Goal: Task Accomplishment & Management: Complete application form

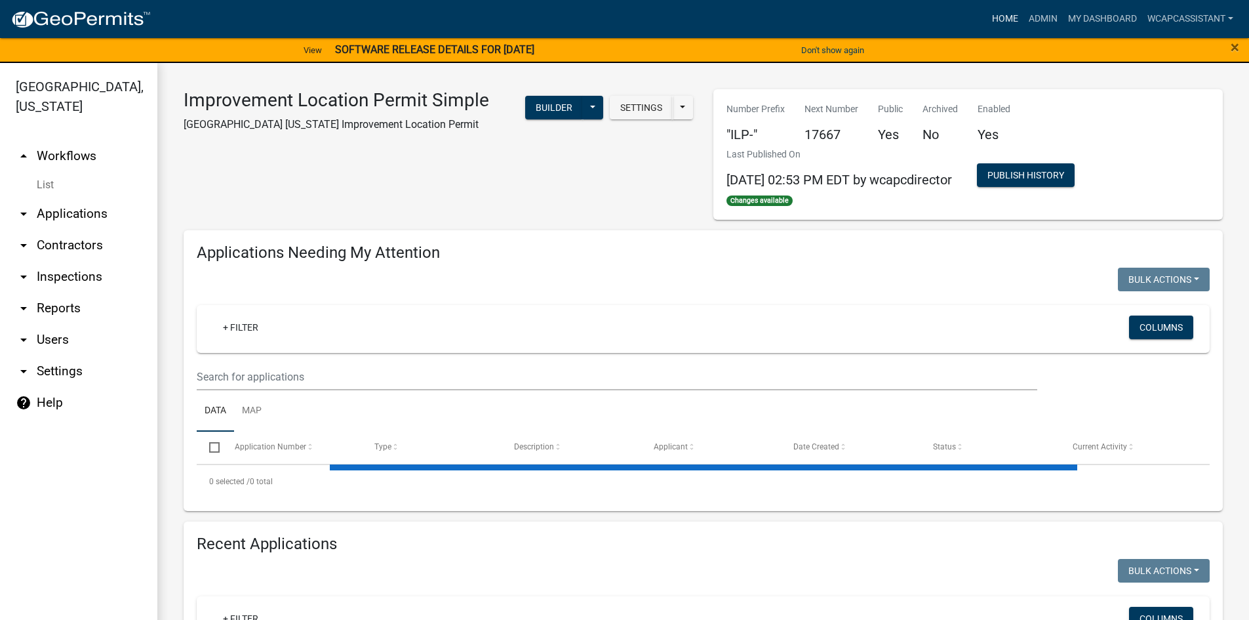
click at [998, 18] on link "Home" at bounding box center [1005, 19] width 37 height 25
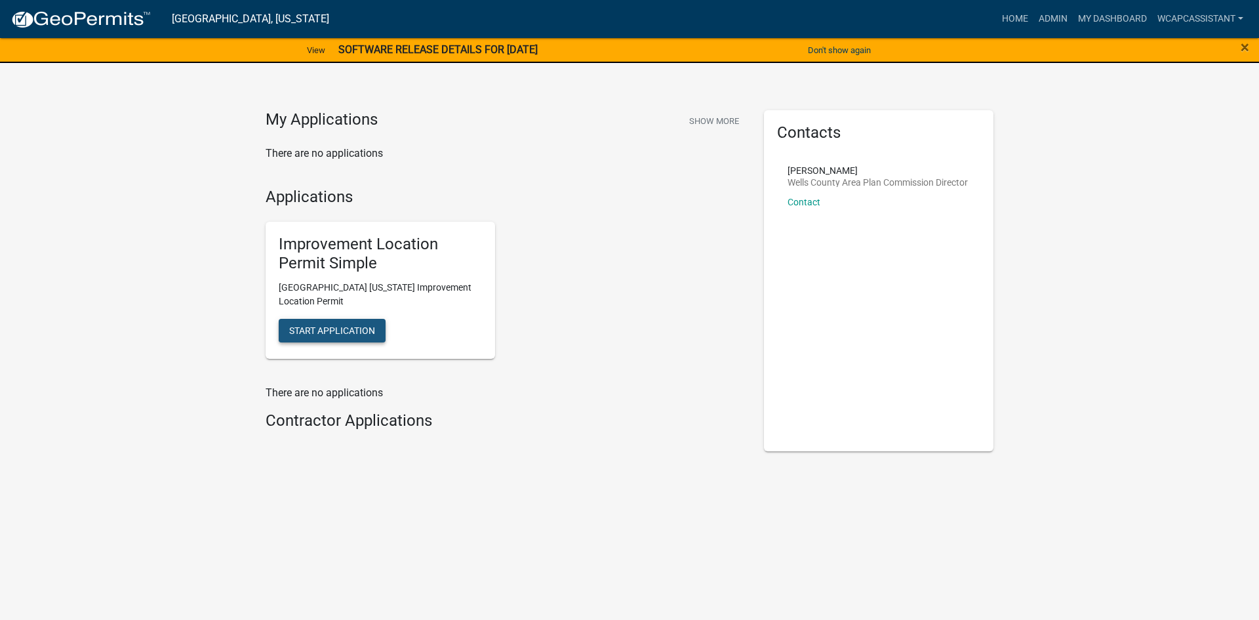
click at [321, 323] on button "Start Application" at bounding box center [332, 331] width 107 height 24
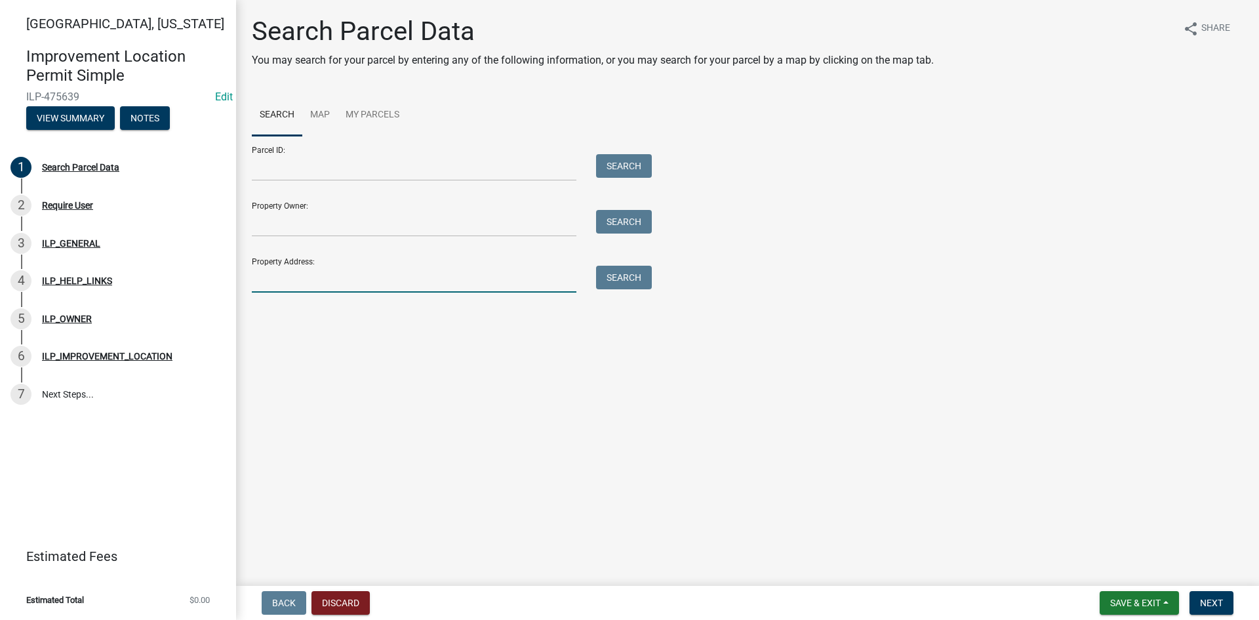
click at [312, 271] on input "Property Address:" at bounding box center [414, 279] width 325 height 27
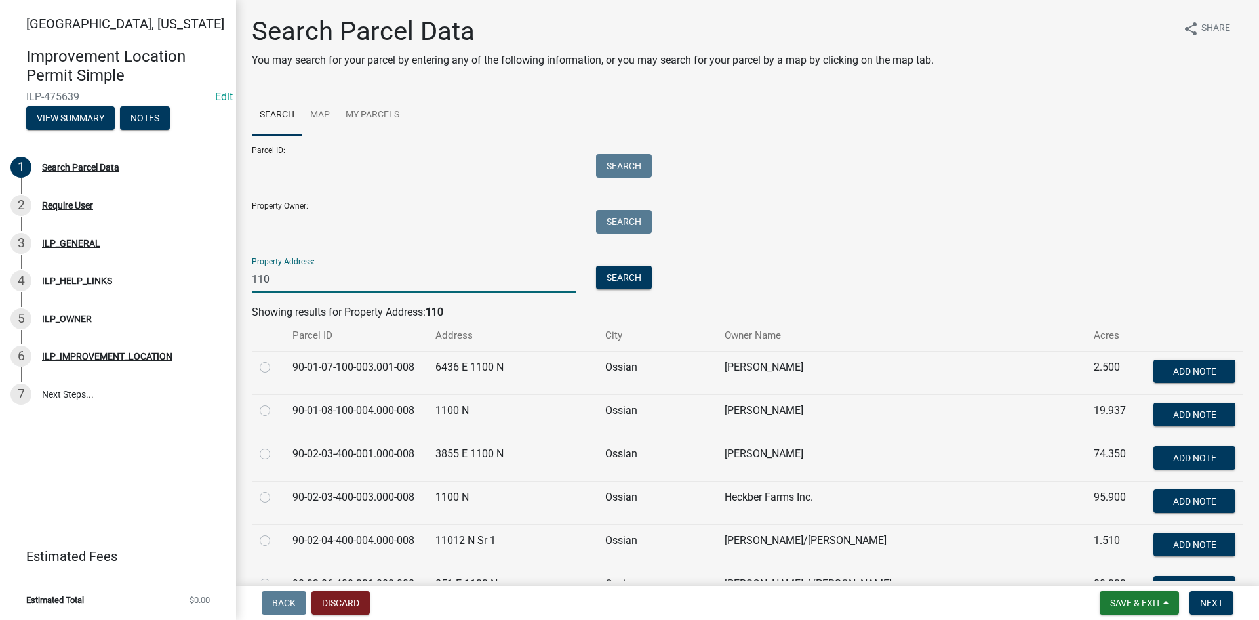
click at [377, 284] on input "110" at bounding box center [414, 279] width 325 height 27
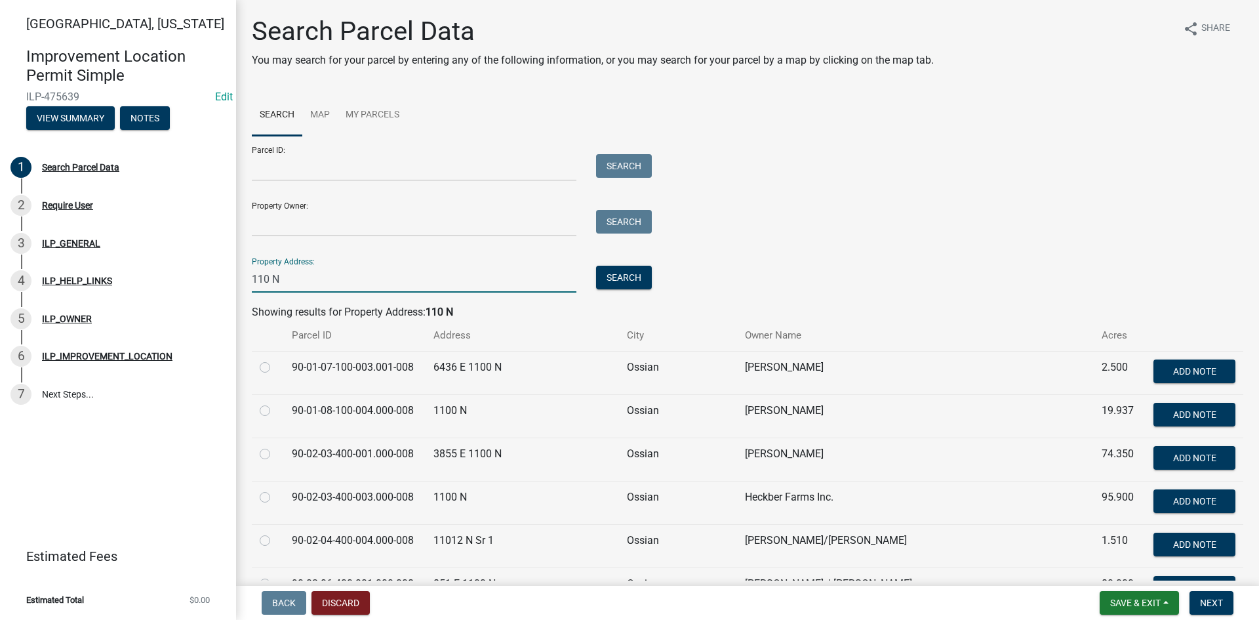
click at [304, 277] on input "110 N" at bounding box center [414, 279] width 325 height 27
type input "110 N B"
click at [641, 285] on button "Search" at bounding box center [624, 278] width 56 height 24
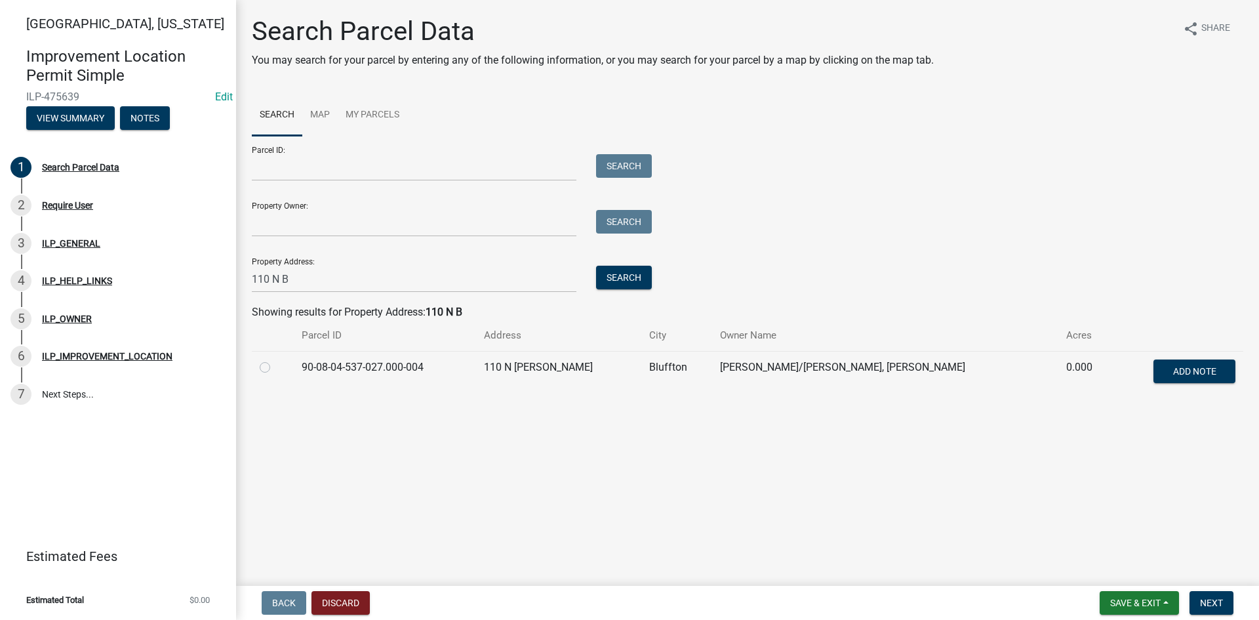
click at [275, 359] on label at bounding box center [275, 359] width 0 height 0
click at [275, 364] on input "radio" at bounding box center [279, 363] width 9 height 9
radio input "true"
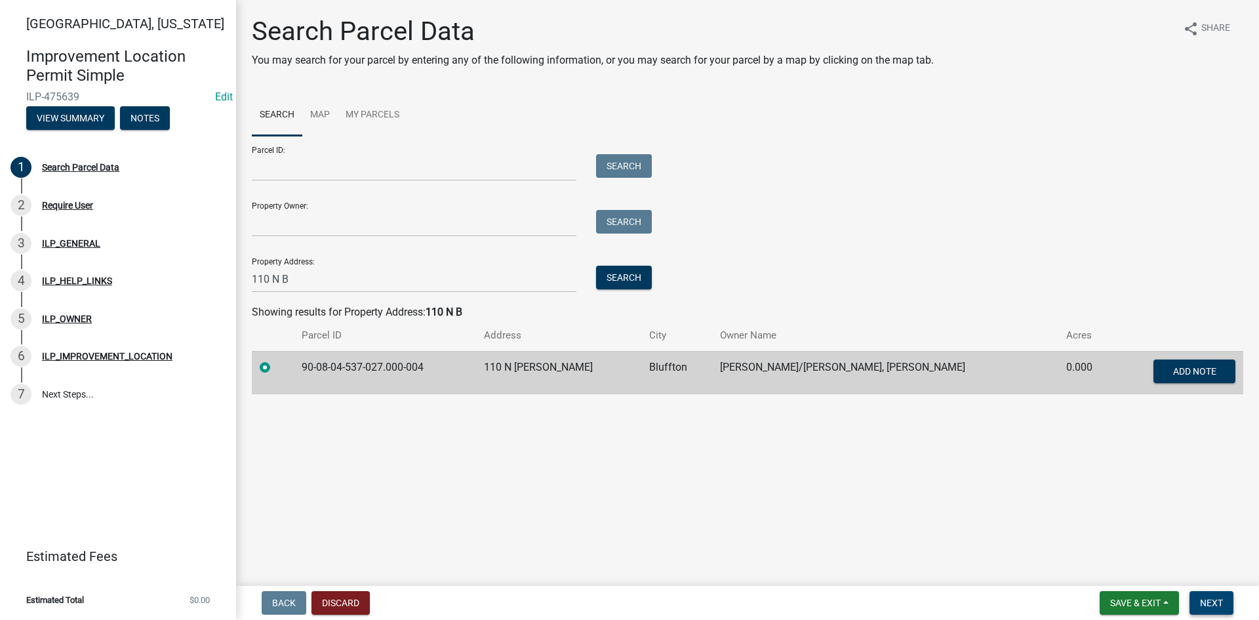
click at [1205, 602] on span "Next" at bounding box center [1211, 602] width 23 height 10
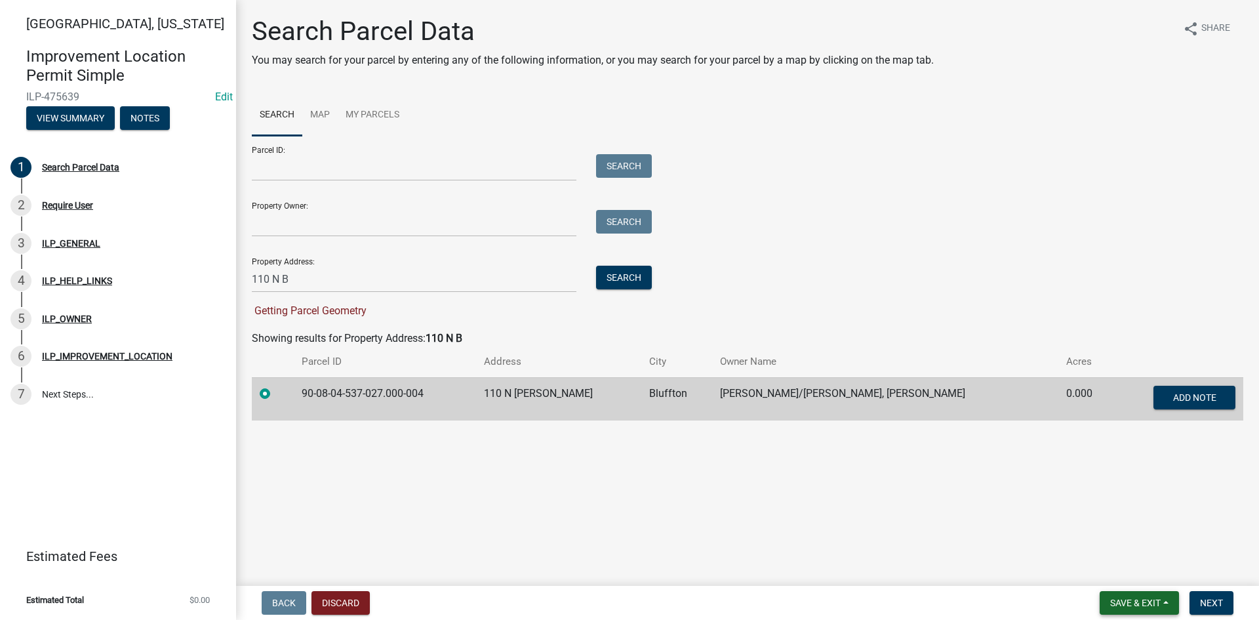
click at [1131, 597] on span "Save & Exit" at bounding box center [1135, 602] width 50 height 10
click at [1117, 536] on button "Save" at bounding box center [1126, 536] width 105 height 31
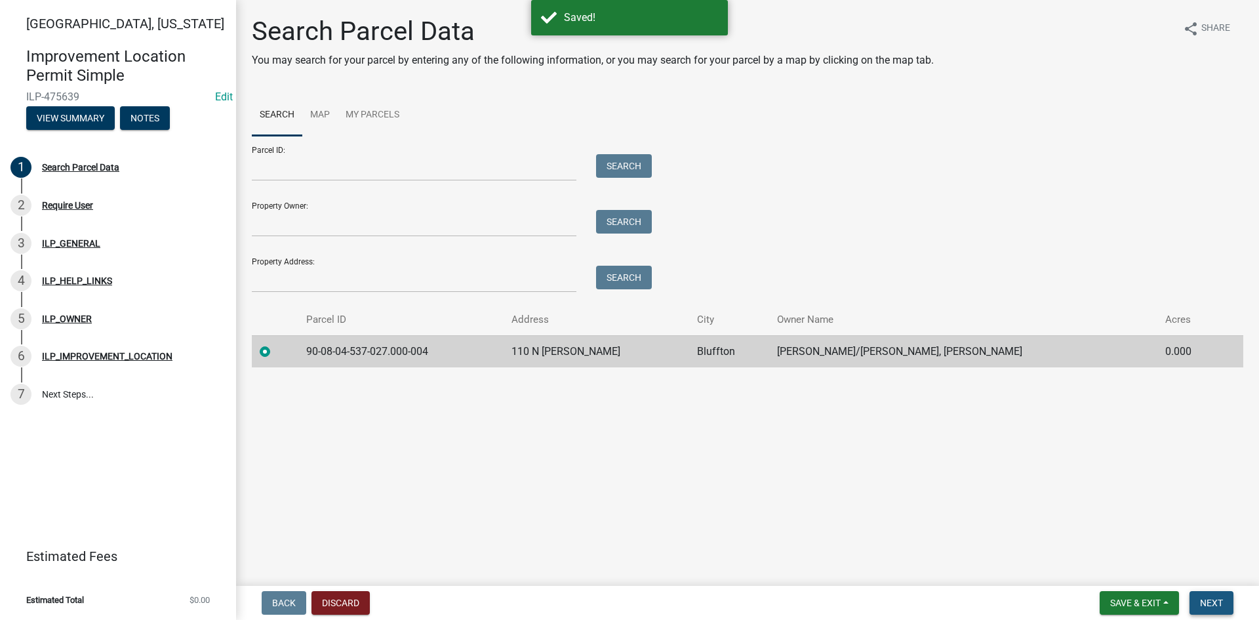
click at [1220, 597] on span "Next" at bounding box center [1211, 602] width 23 height 10
click at [1203, 601] on span "Next" at bounding box center [1211, 602] width 23 height 10
